Goal: Check status: Check status

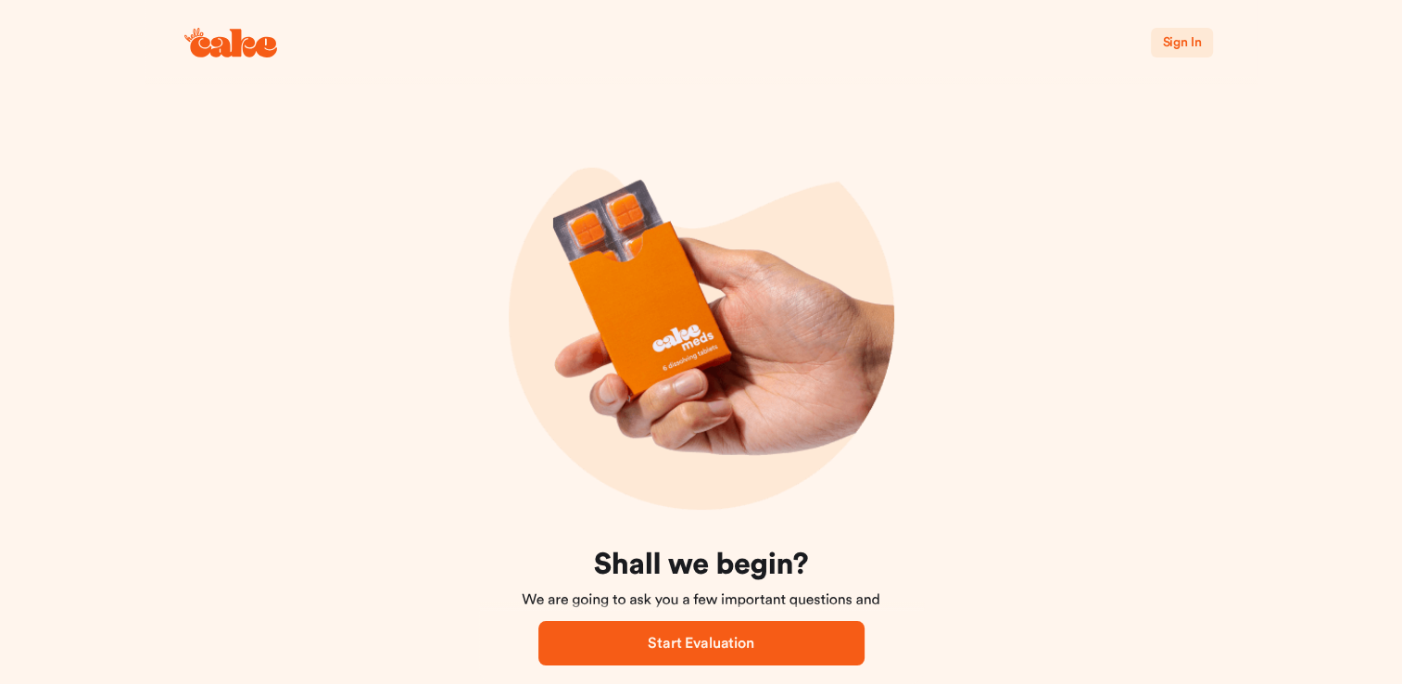
click at [1183, 35] on span "Sign In" at bounding box center [1181, 42] width 39 height 19
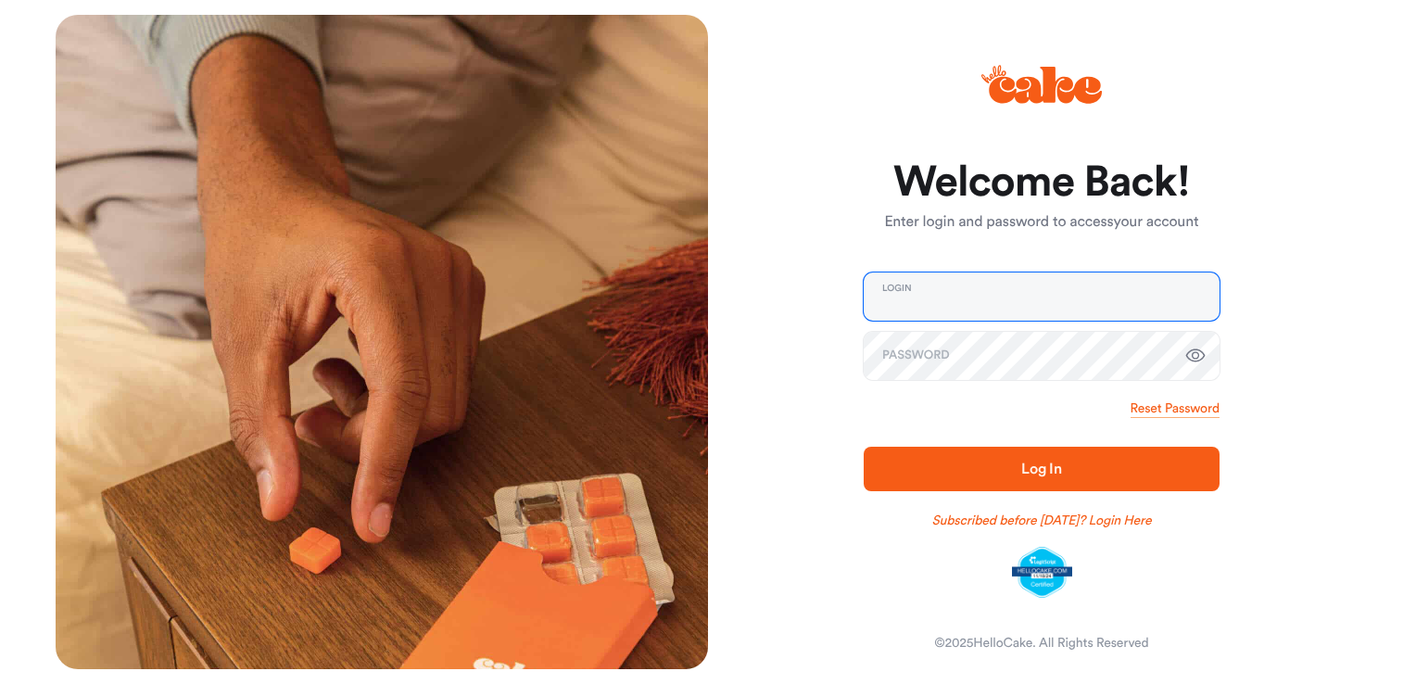
type input "**********"
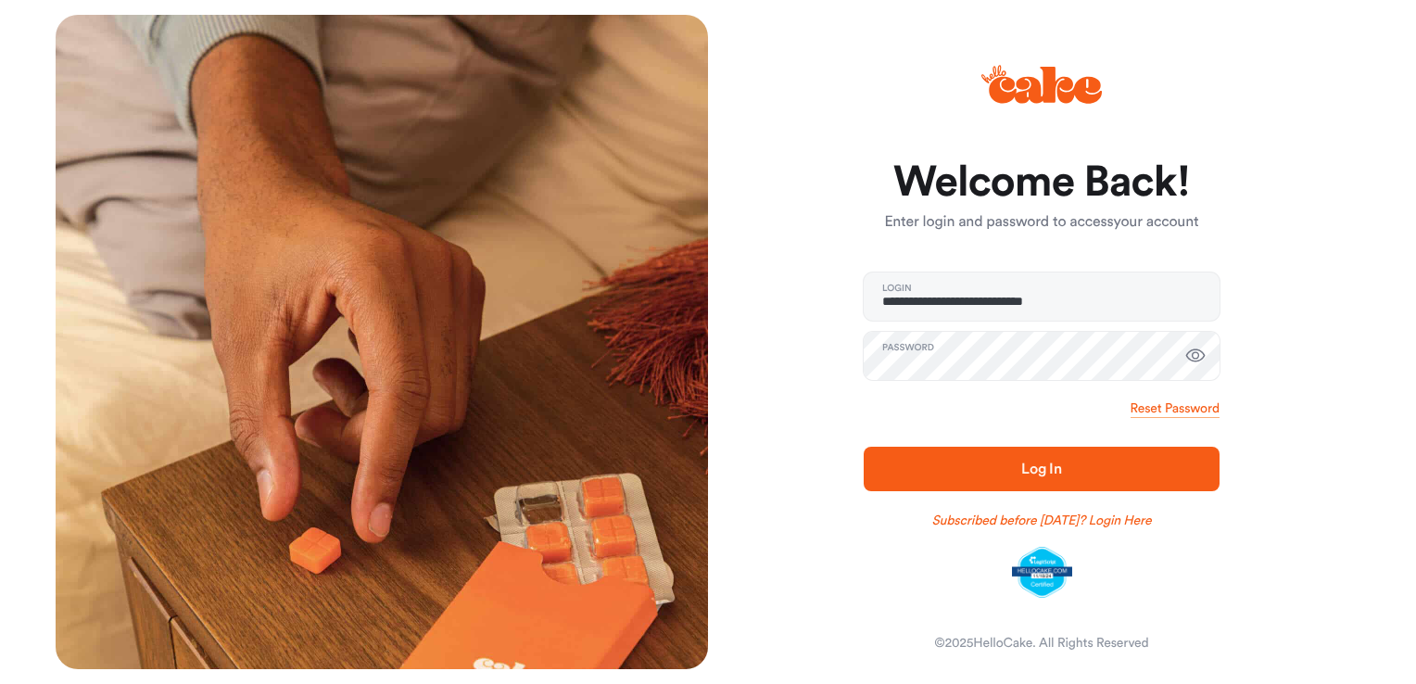
click at [1073, 462] on span "Log In" at bounding box center [1041, 469] width 296 height 22
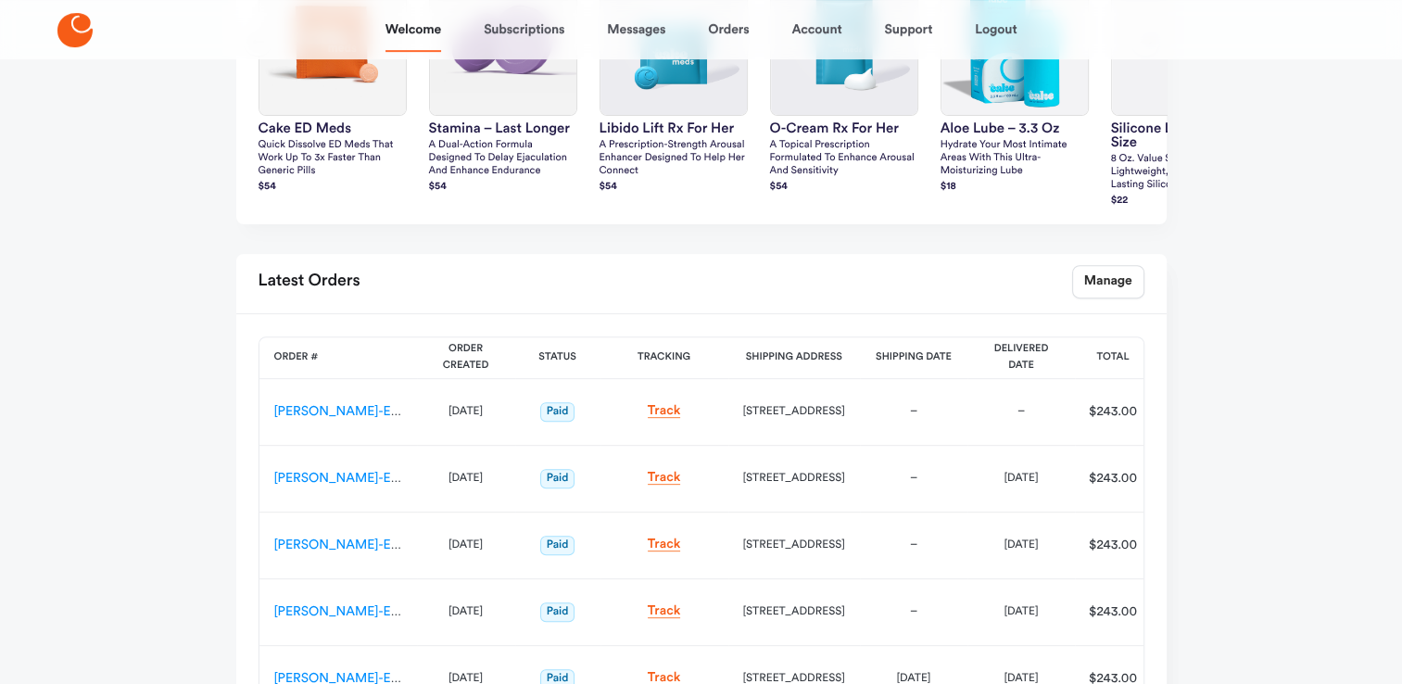
scroll to position [662, 0]
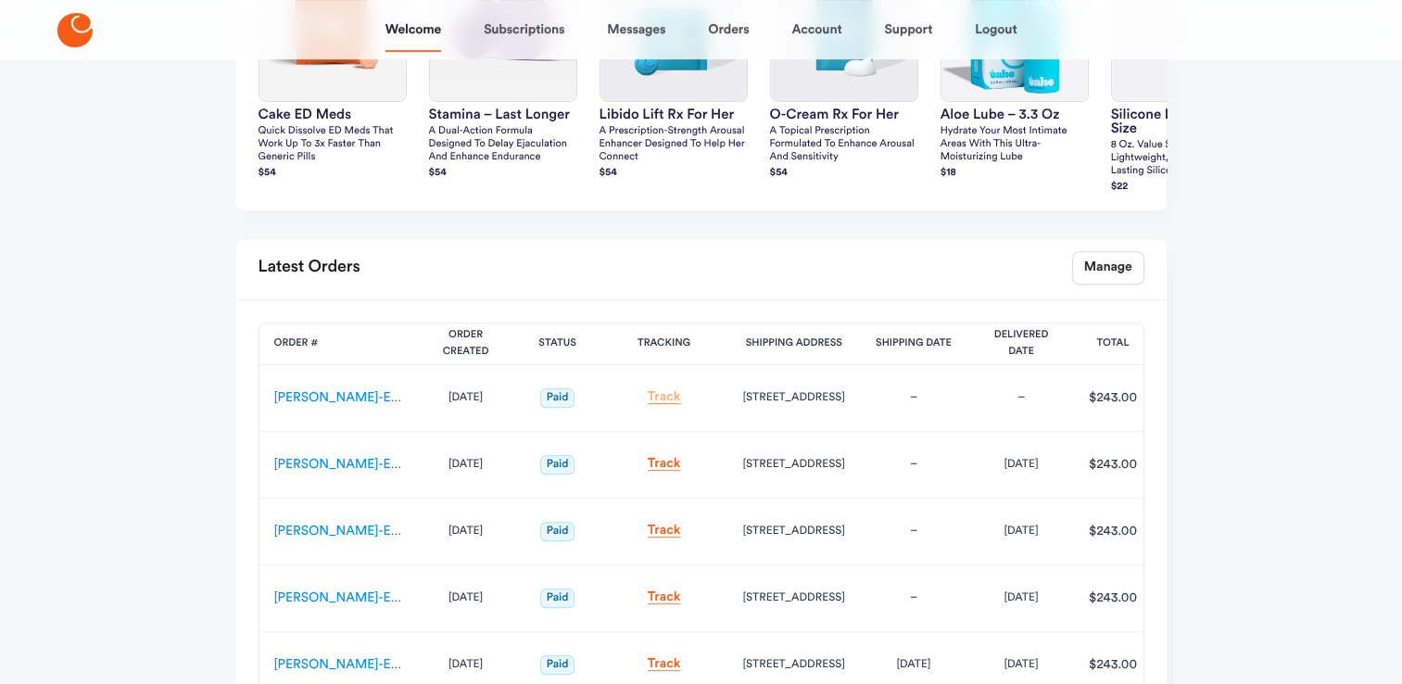
click at [660, 398] on link "Track" at bounding box center [664, 397] width 33 height 14
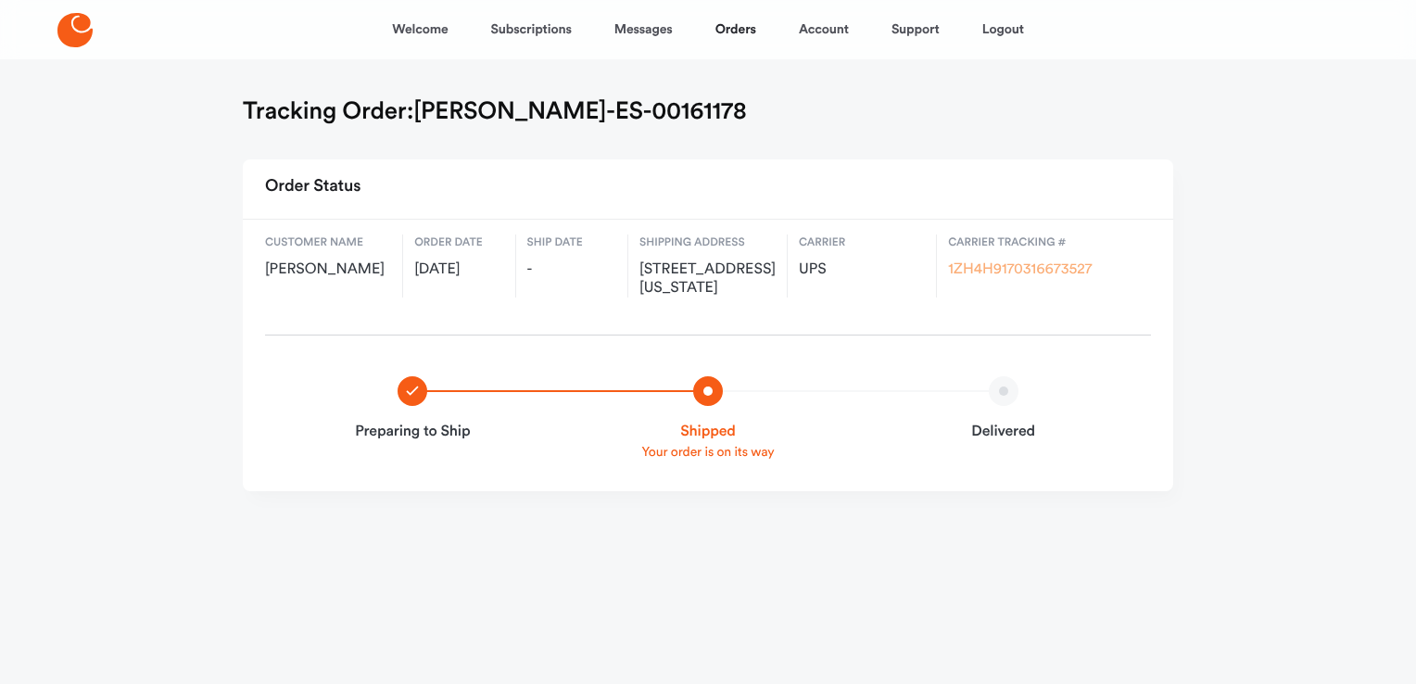
click at [1052, 263] on link "1ZH4H9170316673527" at bounding box center [1020, 269] width 144 height 15
